Goal: Check status: Check status

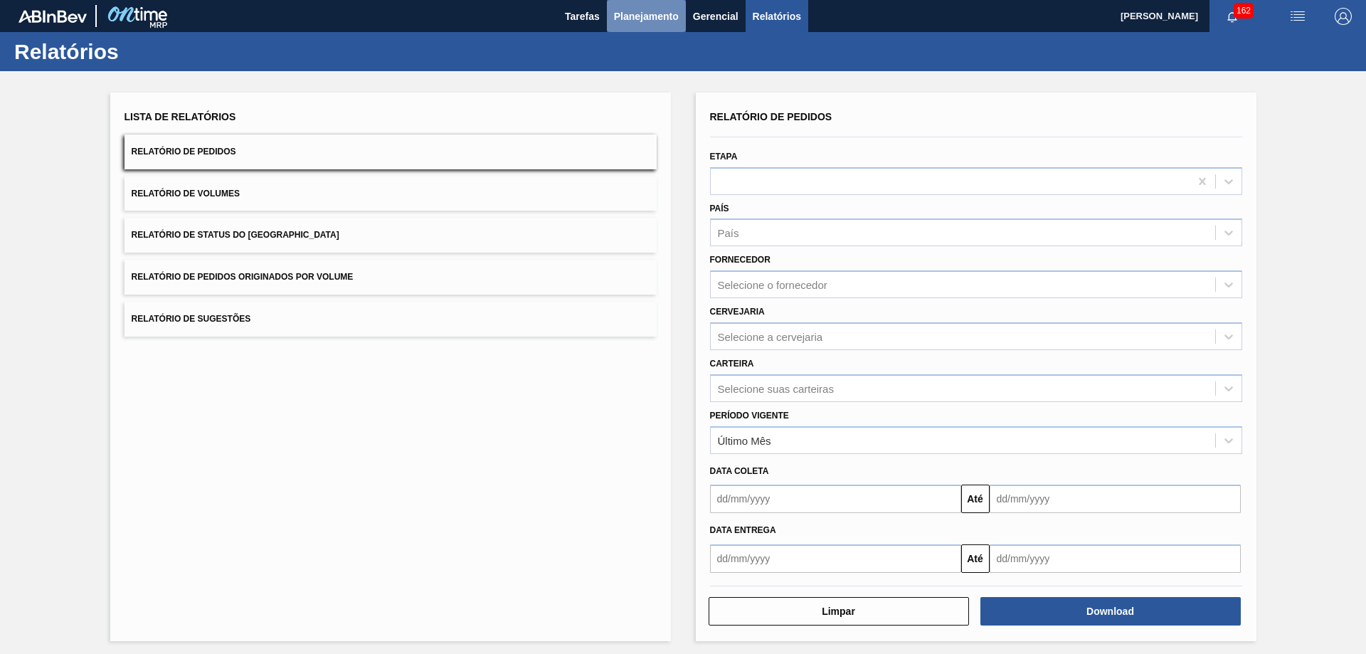
click at [648, 12] on span "Planejamento" at bounding box center [646, 16] width 65 height 17
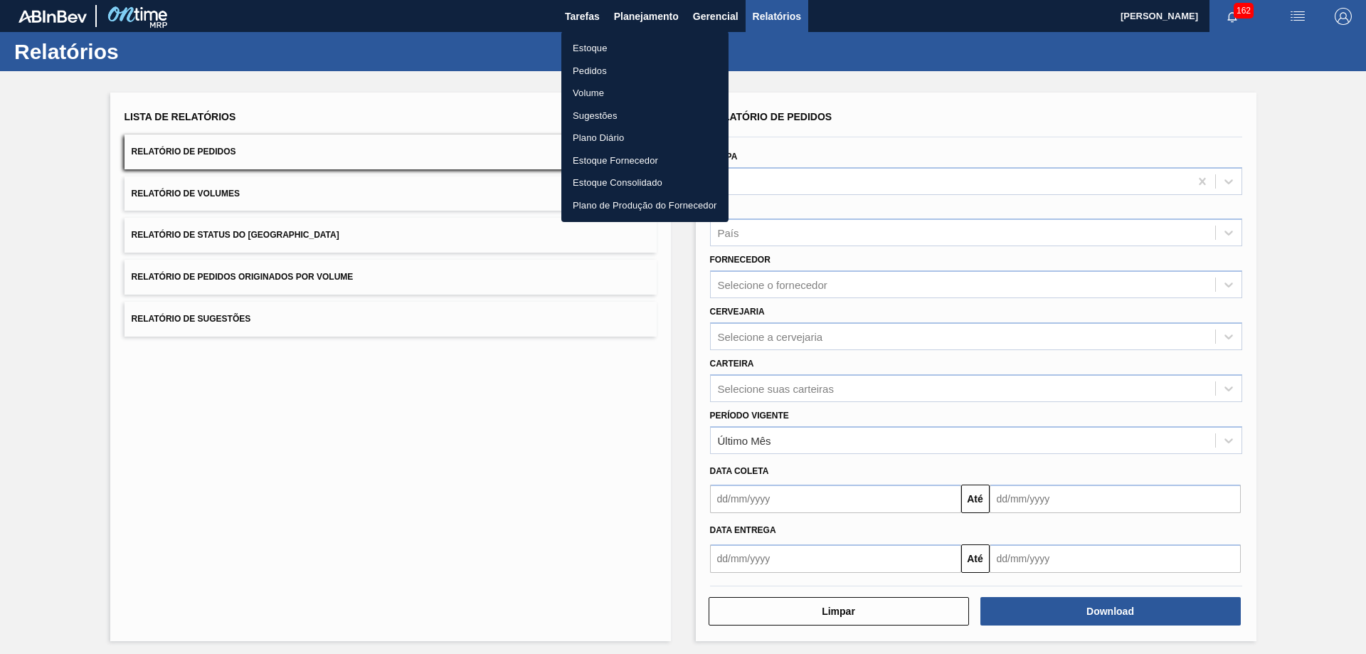
click at [591, 64] on li "Pedidos" at bounding box center [645, 71] width 167 height 23
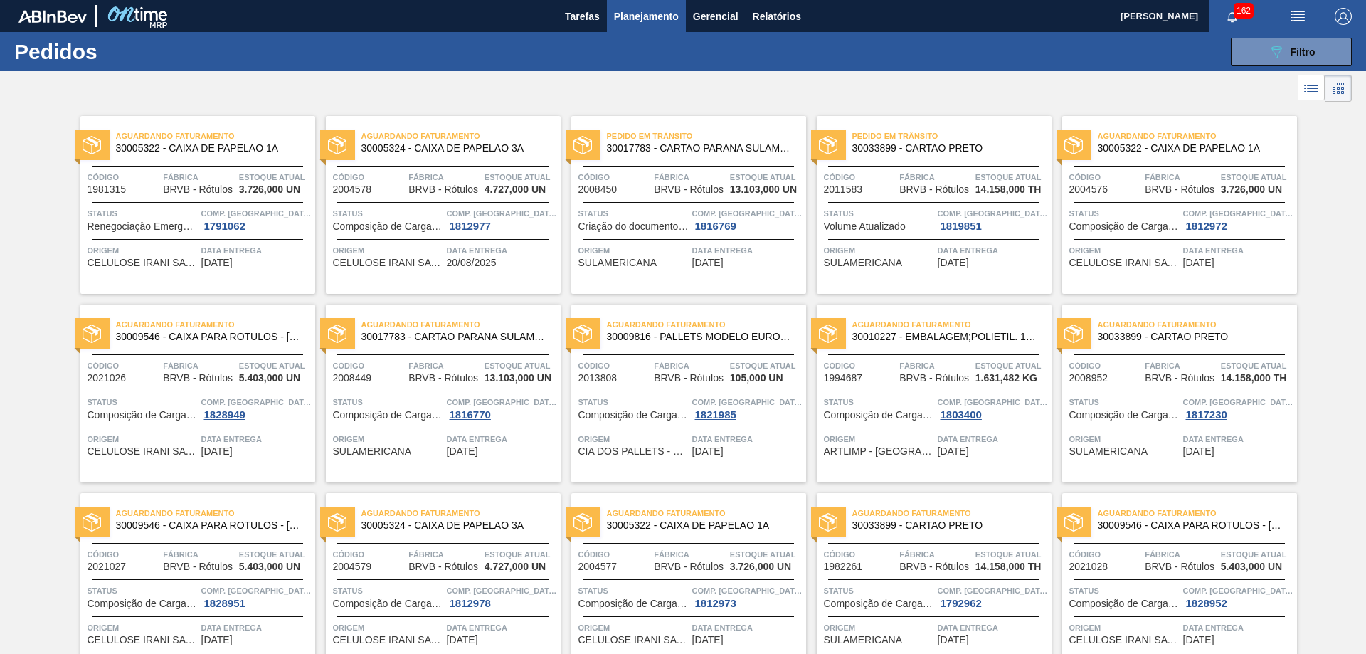
click at [223, 150] on span "30005322 - CAIXA DE PAPELAO 1A" at bounding box center [210, 148] width 188 height 11
click at [424, 150] on span "30005324 - CAIXA DE PAPELAO 3A" at bounding box center [456, 148] width 188 height 11
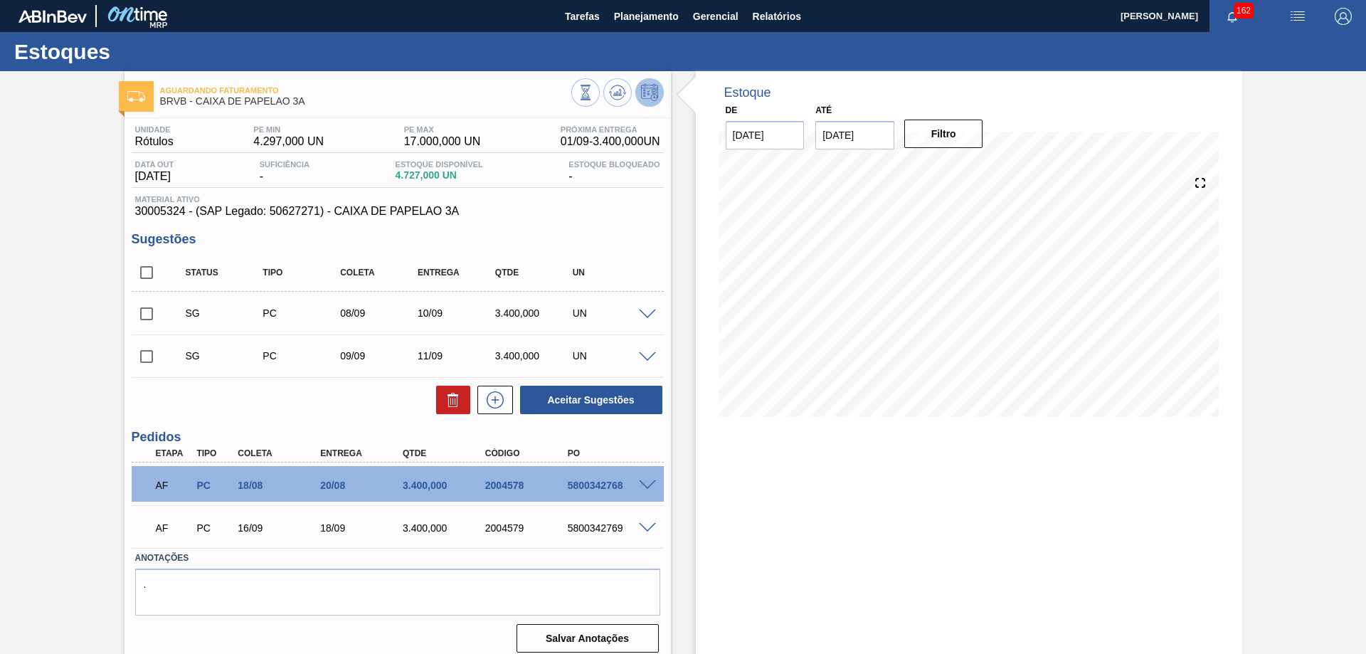
click at [290, 530] on div "16/09" at bounding box center [280, 527] width 93 height 11
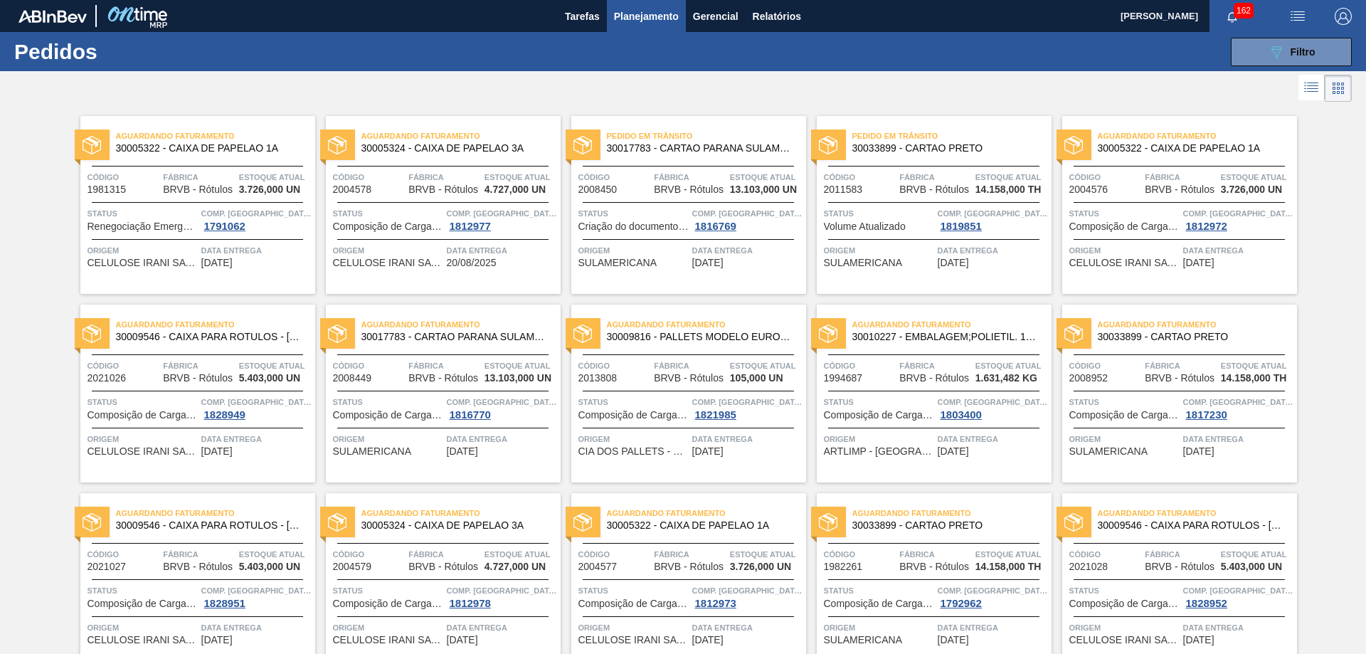
click at [938, 165] on div "Pedido em Trânsito 30033899 - CARTAO PRETO Código 2011583 Fábrica BRVB - Rótulo…" at bounding box center [934, 205] width 235 height 178
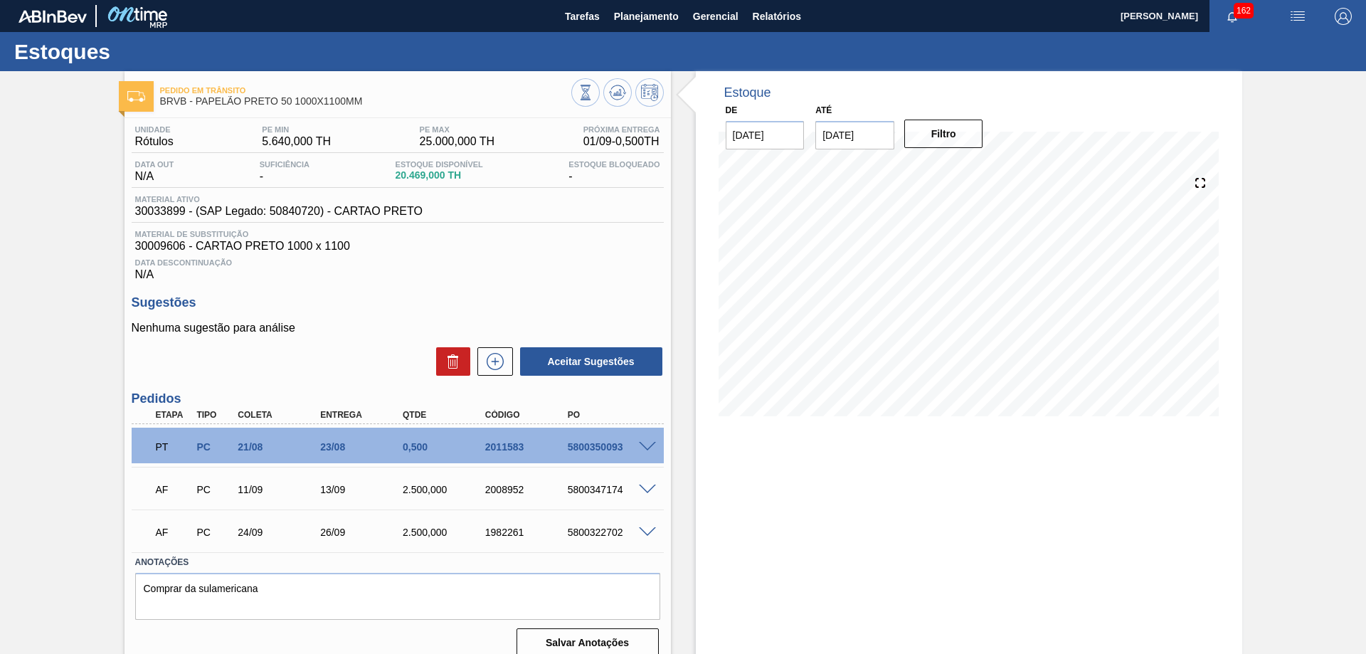
click at [337, 500] on div "AF PC 11/09 13/09 2.500,000 2008952 5800347174" at bounding box center [394, 488] width 495 height 28
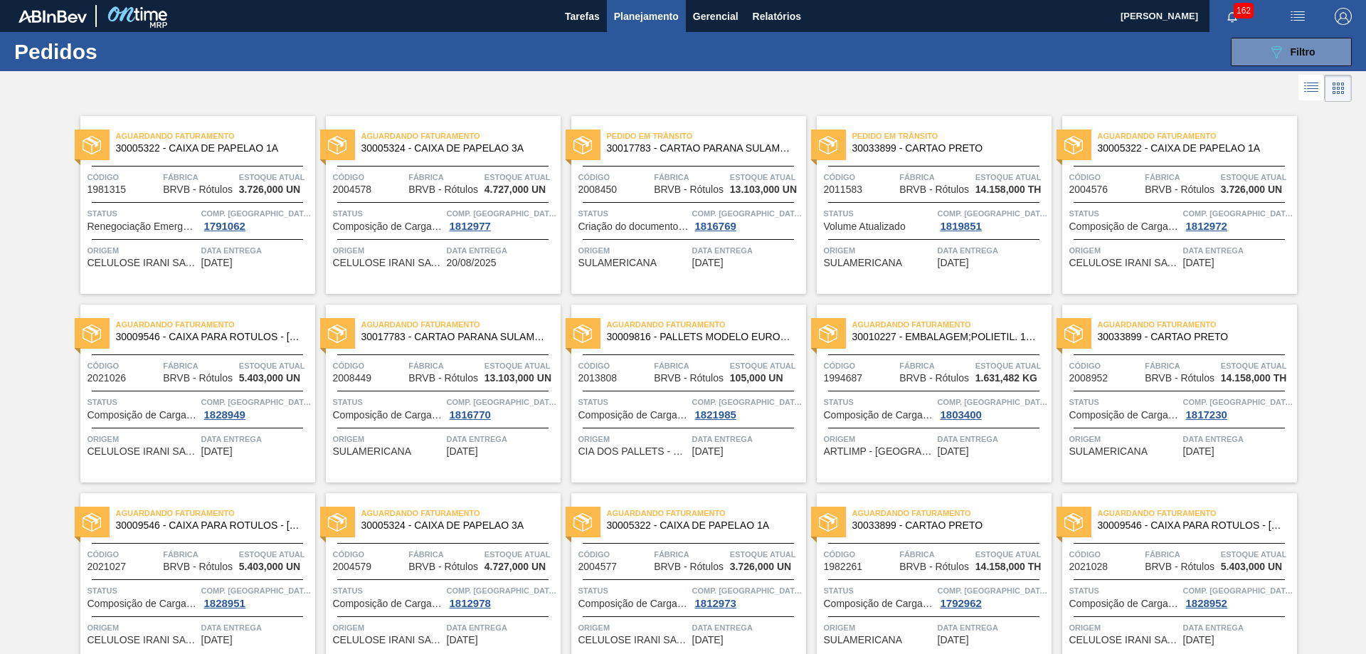
click at [707, 394] on div "Aguardando Faturamento 30009816 - PALLETS MODELO EUROPEO EXPO (UK) FUMIGAD Códi…" at bounding box center [688, 394] width 235 height 178
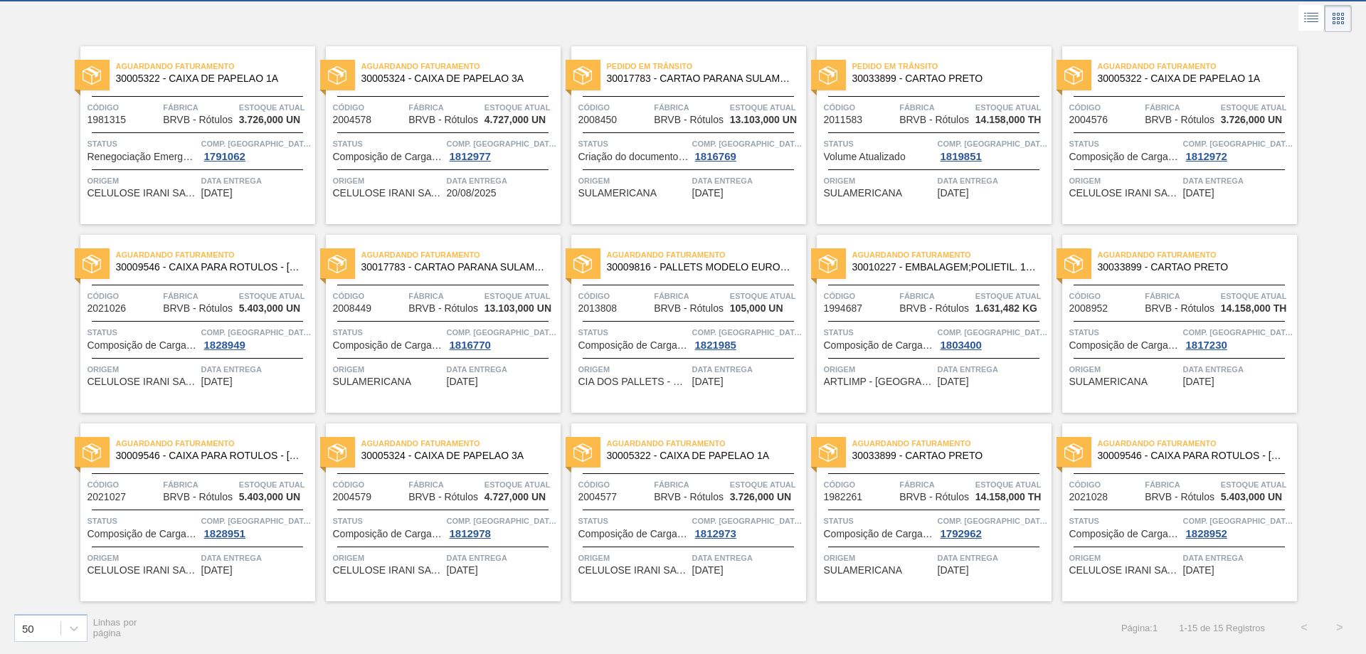
click at [720, 75] on span "30017783 - CARTAO PARANA SULAMERICANA" at bounding box center [701, 78] width 188 height 11
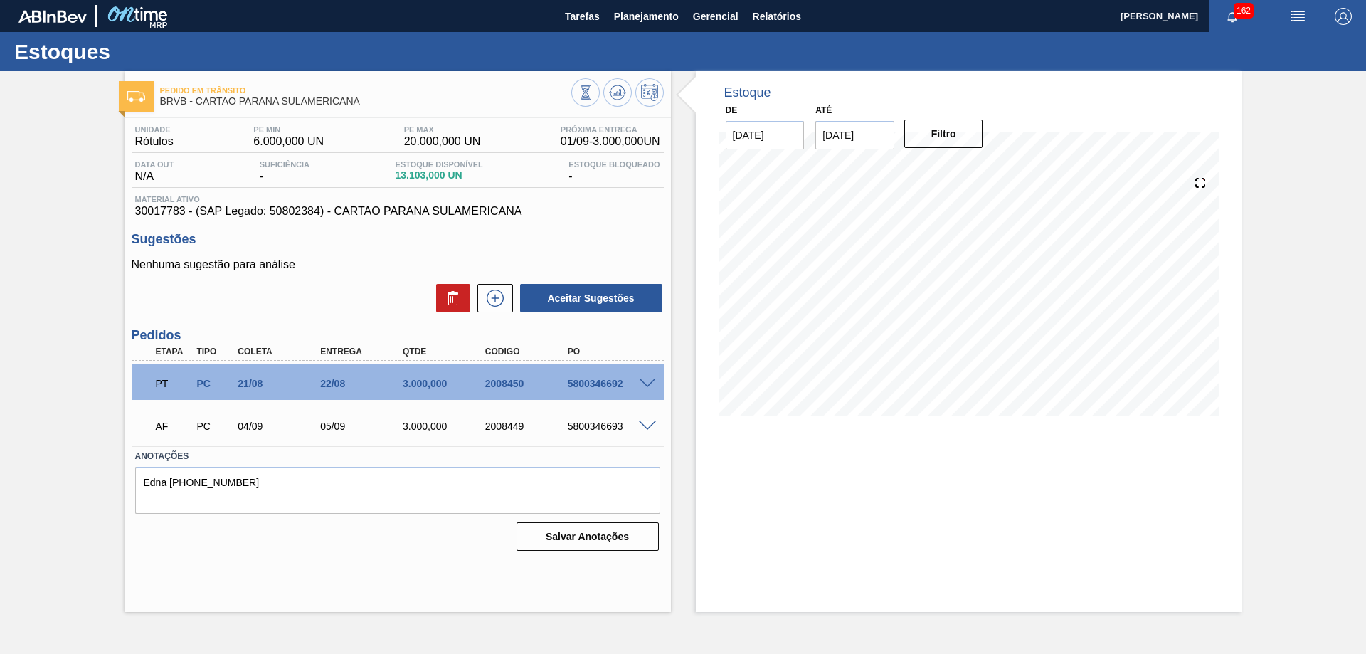
drag, startPoint x: 304, startPoint y: 417, endPoint x: 298, endPoint y: 423, distance: 8.6
click at [305, 418] on div "AF PC 04/09 05/09 3.000,000 2008449 5800346693" at bounding box center [394, 425] width 495 height 28
click at [814, 527] on div "Estoque De 01/09/2025 Até 15/09/2025 Filtro 01/09 Projeção de Estoque 15,759.76…" at bounding box center [969, 341] width 547 height 541
click at [547, 249] on div "Sugestões Nenhuma sugestão para análise Aceitar Sugestões" at bounding box center [398, 273] width 532 height 82
click at [757, 58] on div "Estoques" at bounding box center [683, 51] width 1366 height 39
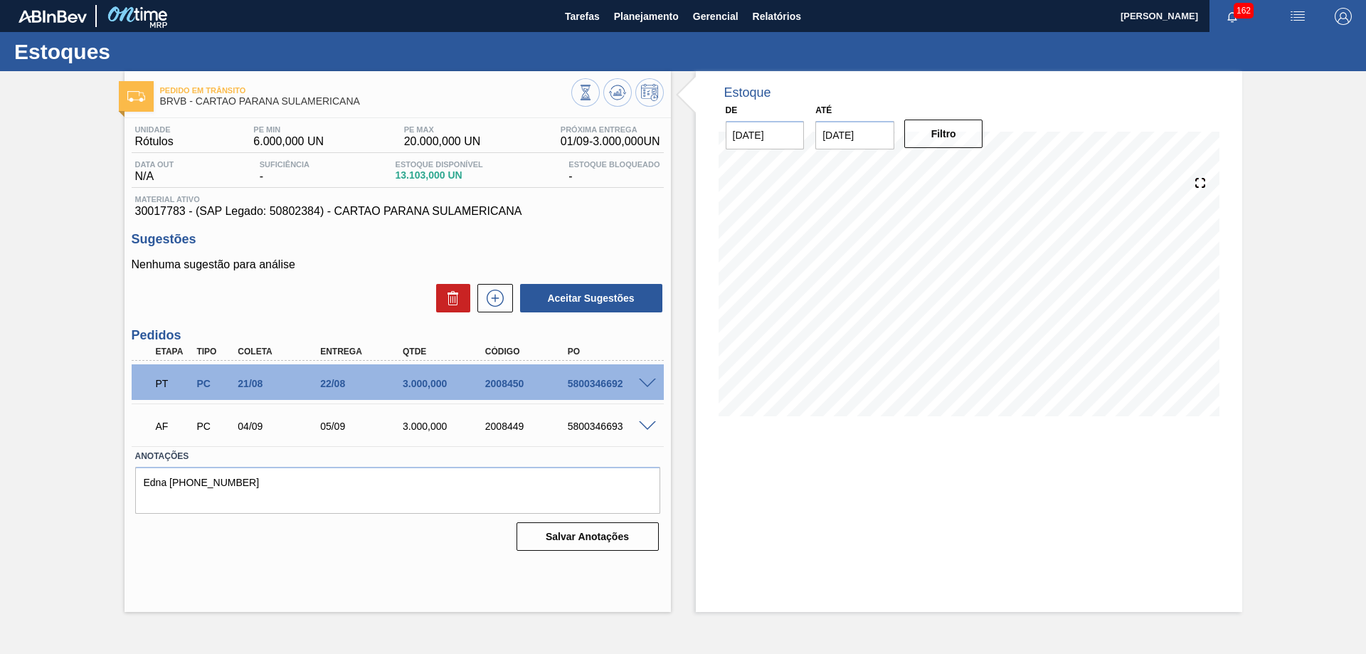
click at [553, 248] on div "Sugestões Nenhuma sugestão para análise Aceitar Sugestões" at bounding box center [398, 273] width 532 height 82
click at [397, 251] on div "Sugestões Nenhuma sugestão para análise Aceitar Sugestões" at bounding box center [398, 273] width 532 height 82
click at [1237, 14] on span "162" at bounding box center [1244, 11] width 20 height 16
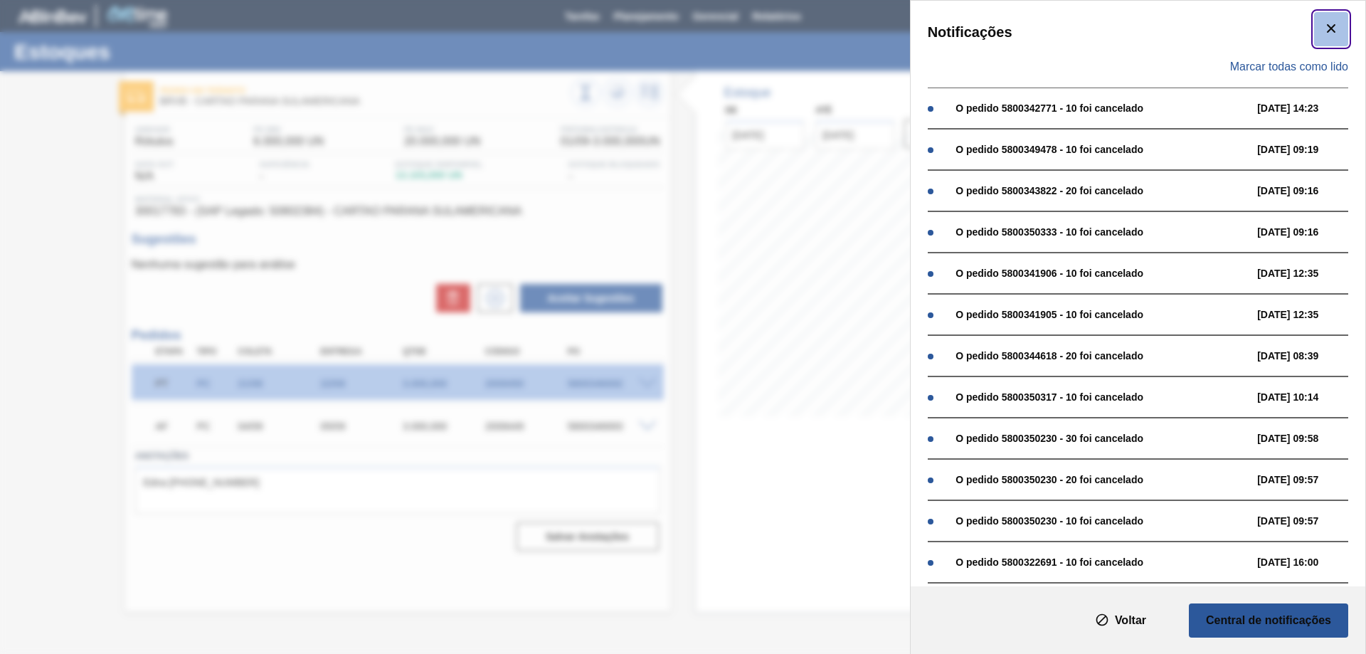
click at [1329, 36] on icon "botão de ícone" at bounding box center [1331, 28] width 17 height 17
